Goal: Information Seeking & Learning: Understand process/instructions

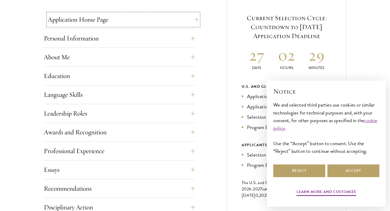
click at [165, 24] on button "Application Home Page" at bounding box center [123, 19] width 151 height 13
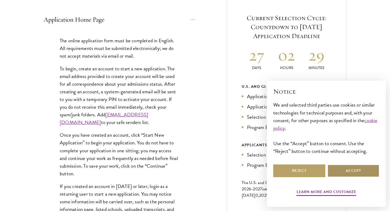
click at [344, 176] on button "Accept" at bounding box center [353, 171] width 52 height 13
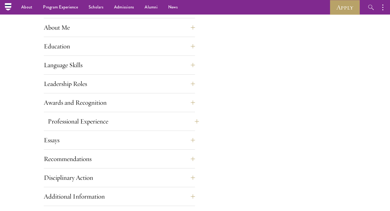
scroll to position [448, 0]
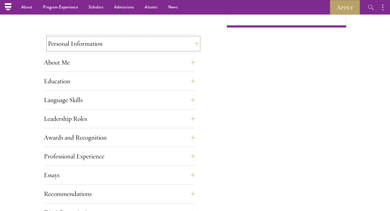
click at [120, 40] on button "Personal Information" at bounding box center [123, 43] width 151 height 13
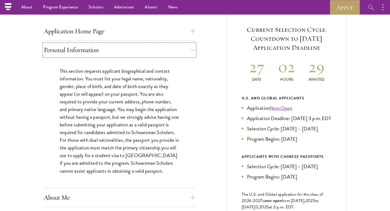
scroll to position [163, 0]
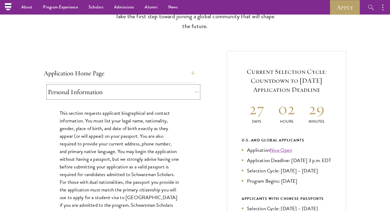
click at [143, 89] on button "Personal Information" at bounding box center [123, 92] width 151 height 13
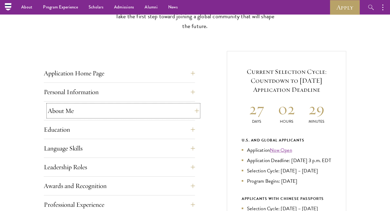
click at [136, 106] on button "About Me" at bounding box center [123, 111] width 151 height 13
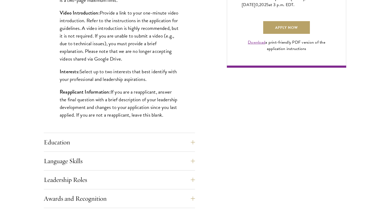
scroll to position [432, 0]
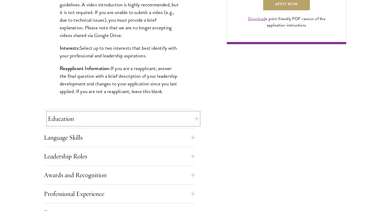
click at [133, 113] on button "Education" at bounding box center [123, 119] width 151 height 13
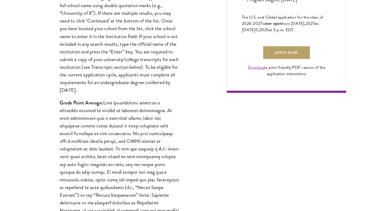
scroll to position [384, 0]
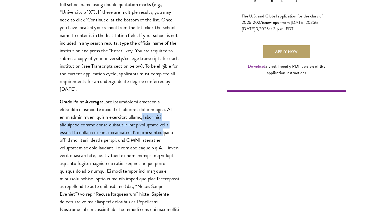
drag, startPoint x: 129, startPoint y: 120, endPoint x: 137, endPoint y: 135, distance: 17.1
click at [137, 135] on p "Grade Point Average:" at bounding box center [119, 175] width 119 height 154
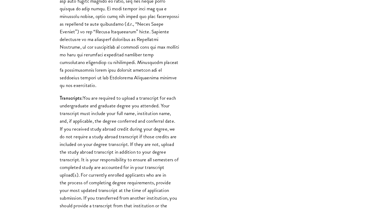
scroll to position [547, 0]
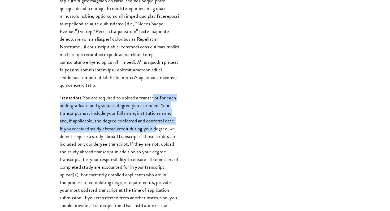
drag, startPoint x: 153, startPoint y: 93, endPoint x: 154, endPoint y: 120, distance: 26.8
click at [154, 120] on p "Transcripts: You are required to upload a transcript for each undergraduate and…" at bounding box center [119, 155] width 119 height 123
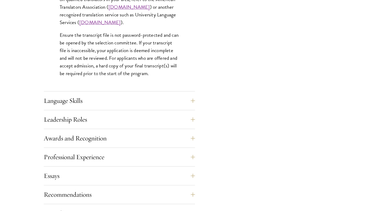
scroll to position [836, 0]
click at [139, 190] on button "Recommendations" at bounding box center [123, 194] width 151 height 13
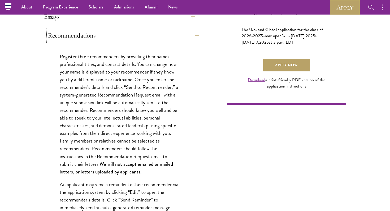
scroll to position [366, 0]
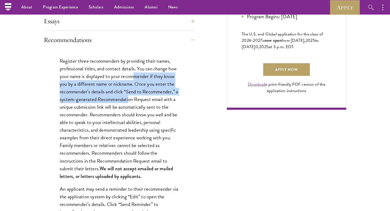
drag, startPoint x: 133, startPoint y: 76, endPoint x: 131, endPoint y: 99, distance: 22.6
click at [131, 99] on p "Register three recommenders by providing their names, professional titles, and …" at bounding box center [119, 118] width 119 height 123
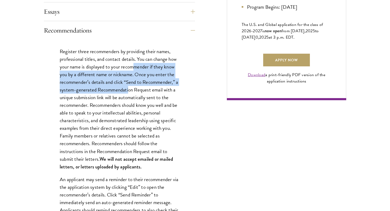
scroll to position [376, 0]
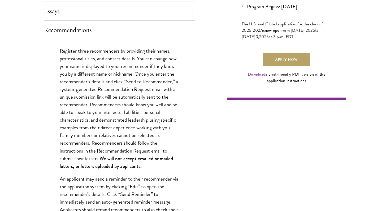
click at [130, 113] on p "Register three recommenders by providing their names, professional titles, and …" at bounding box center [119, 108] width 119 height 123
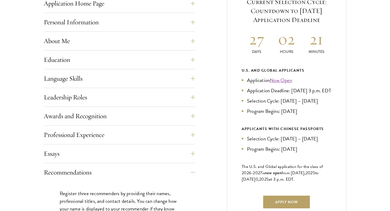
scroll to position [284, 0]
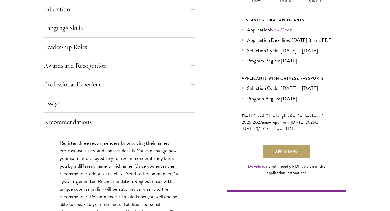
click at [129, 125] on button "Recommendations" at bounding box center [123, 122] width 151 height 13
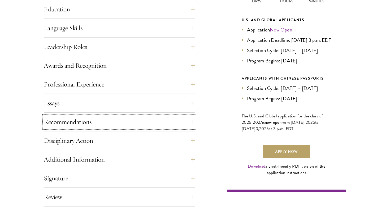
scroll to position [287, 0]
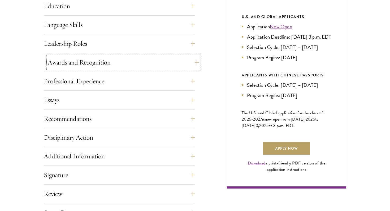
click at [116, 64] on button "Awards and Recognition" at bounding box center [123, 62] width 151 height 13
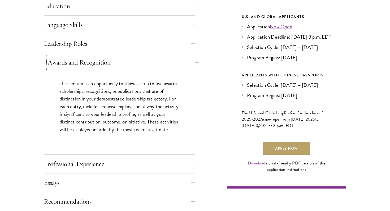
click at [116, 64] on button "Awards and Recognition" at bounding box center [123, 62] width 151 height 13
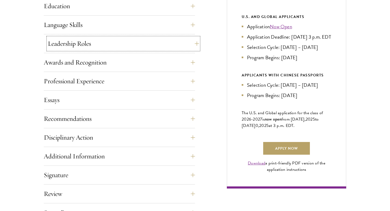
click at [102, 48] on button "Leadership Roles" at bounding box center [123, 43] width 151 height 13
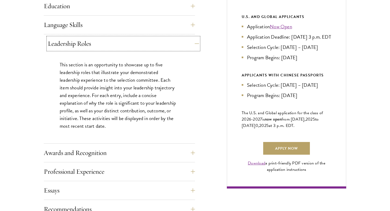
click at [102, 49] on button "Leadership Roles" at bounding box center [123, 43] width 151 height 13
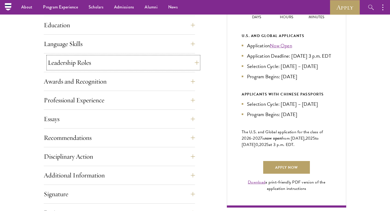
scroll to position [268, 0]
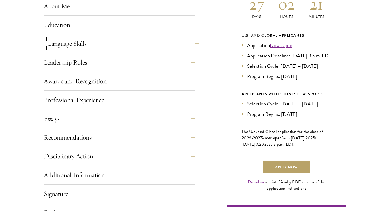
click at [102, 48] on button "Language Skills" at bounding box center [123, 43] width 151 height 13
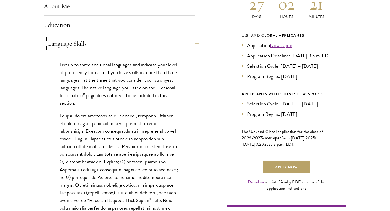
click at [102, 48] on button "Language Skills" at bounding box center [123, 43] width 151 height 13
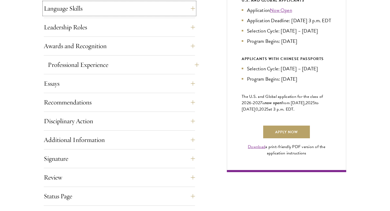
scroll to position [305, 0]
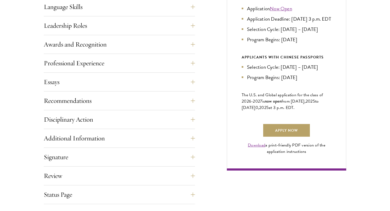
click at [108, 113] on div "Application Home Page The online application form must be completed in English.…" at bounding box center [119, 74] width 151 height 298
click at [108, 115] on button "Disciplinary Action" at bounding box center [123, 119] width 151 height 13
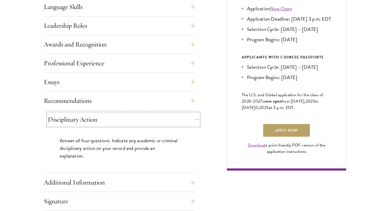
click at [109, 115] on button "Disciplinary Action" at bounding box center [123, 119] width 151 height 13
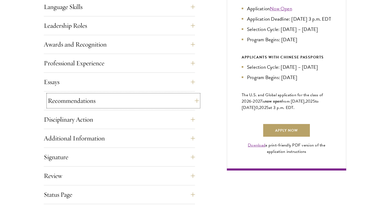
click at [110, 102] on button "Recommendations" at bounding box center [123, 101] width 151 height 13
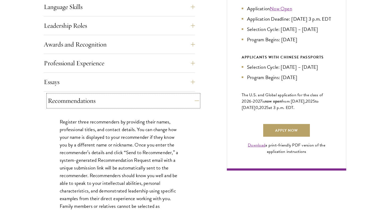
click at [111, 102] on button "Recommendations" at bounding box center [123, 101] width 151 height 13
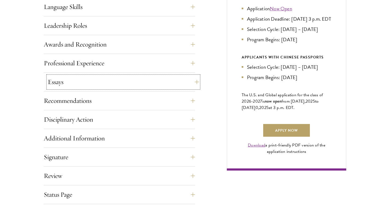
click at [110, 80] on button "Essays" at bounding box center [123, 82] width 151 height 13
